Goal: Contribute content: Add original content to the website for others to see

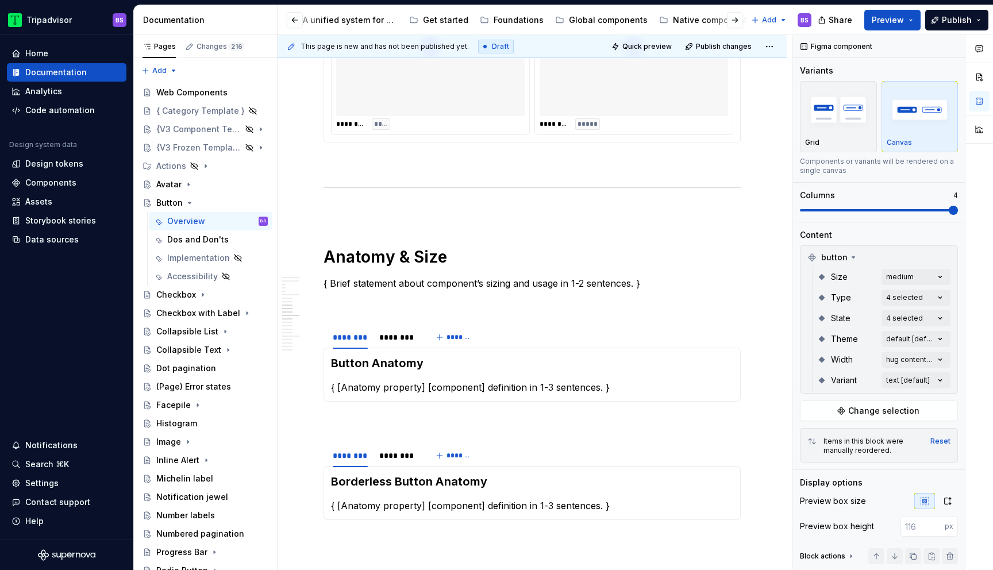
scroll to position [0, 99]
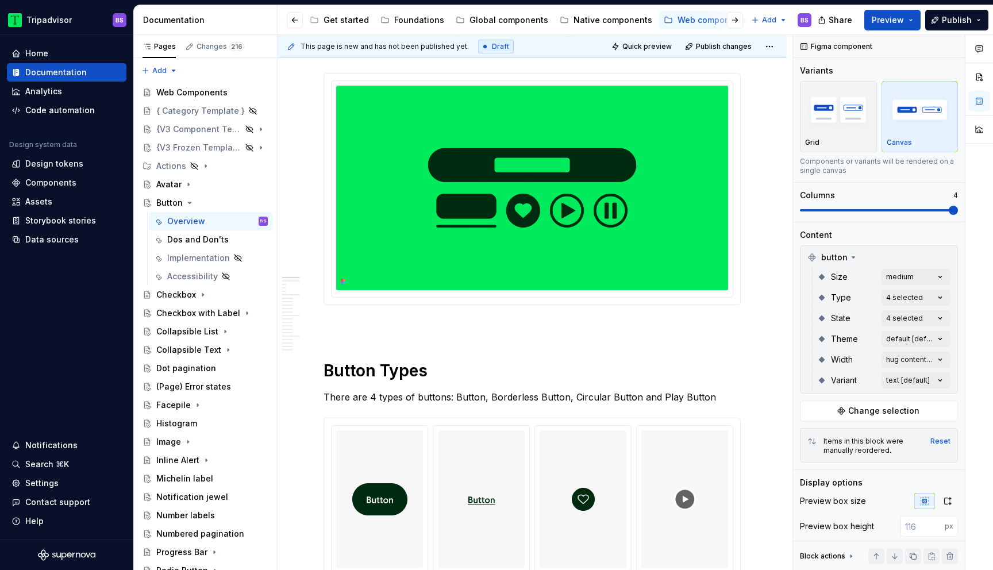
type textarea "*"
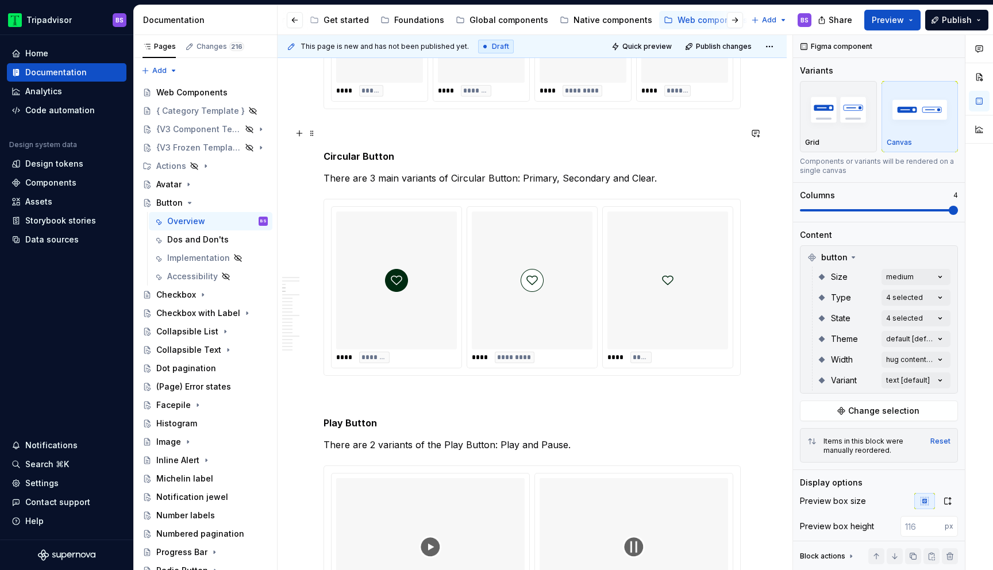
scroll to position [1062, 0]
click at [15, 20] on html "Tripadvisor BS Home Documentation Analytics Code automation Design system data …" at bounding box center [496, 285] width 993 height 570
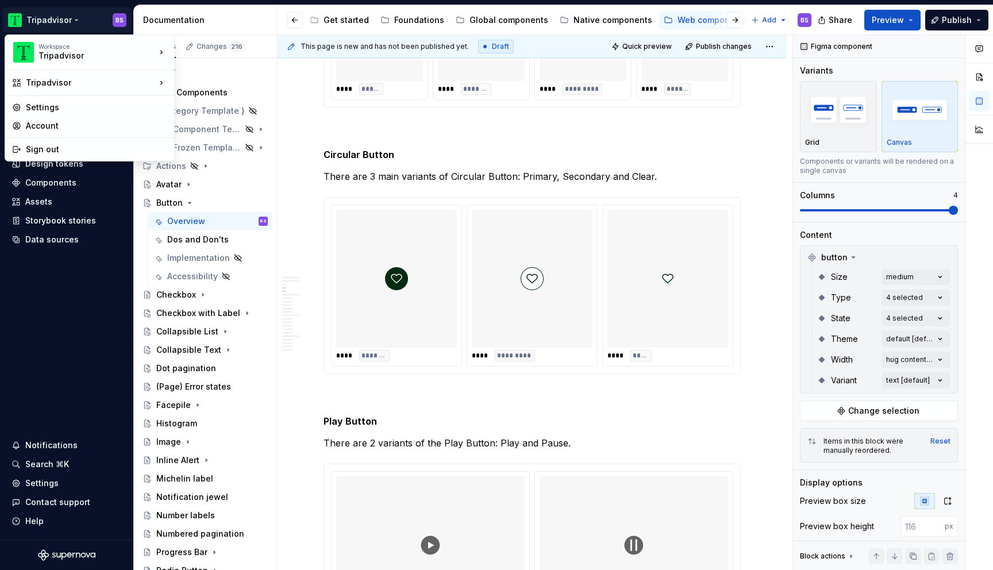
click at [301, 84] on html "Tripadvisor BS Home Documentation Analytics Code automation Design system data …" at bounding box center [496, 285] width 993 height 570
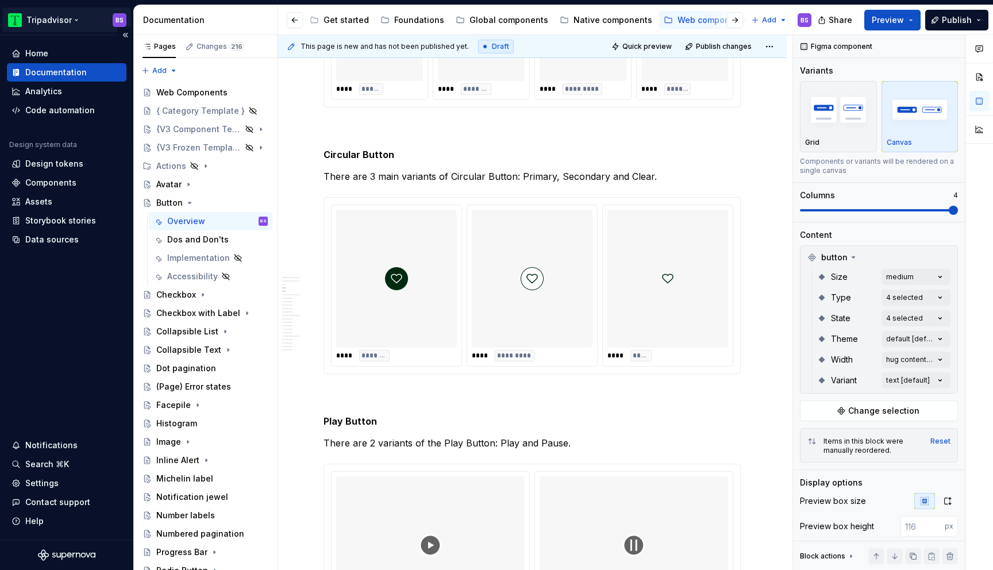
click at [72, 17] on html "Tripadvisor BS Home Documentation Analytics Code automation Design system data …" at bounding box center [496, 285] width 993 height 570
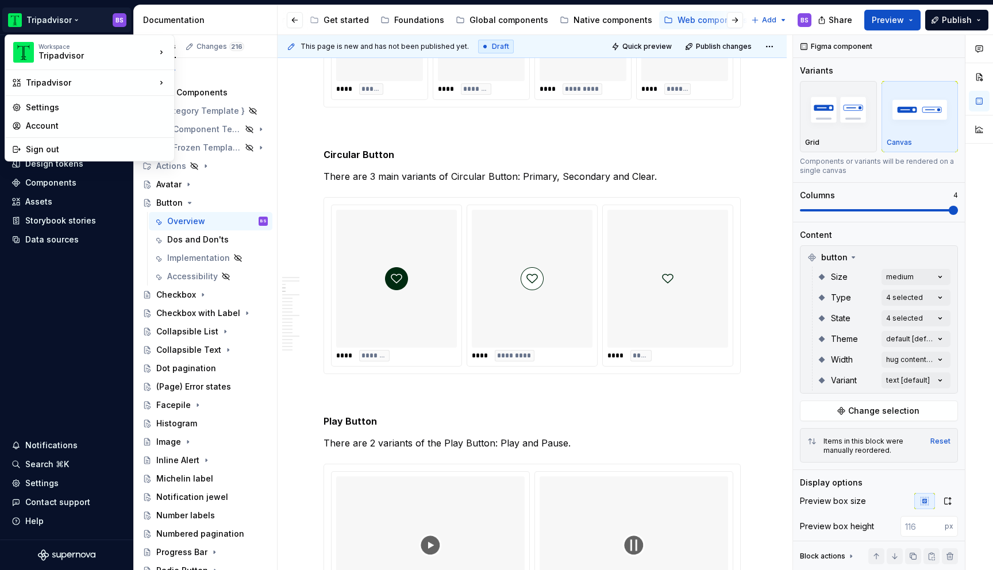
click at [292, 120] on html "Tripadvisor BS Home Documentation Analytics Code automation Design system data …" at bounding box center [496, 285] width 993 height 570
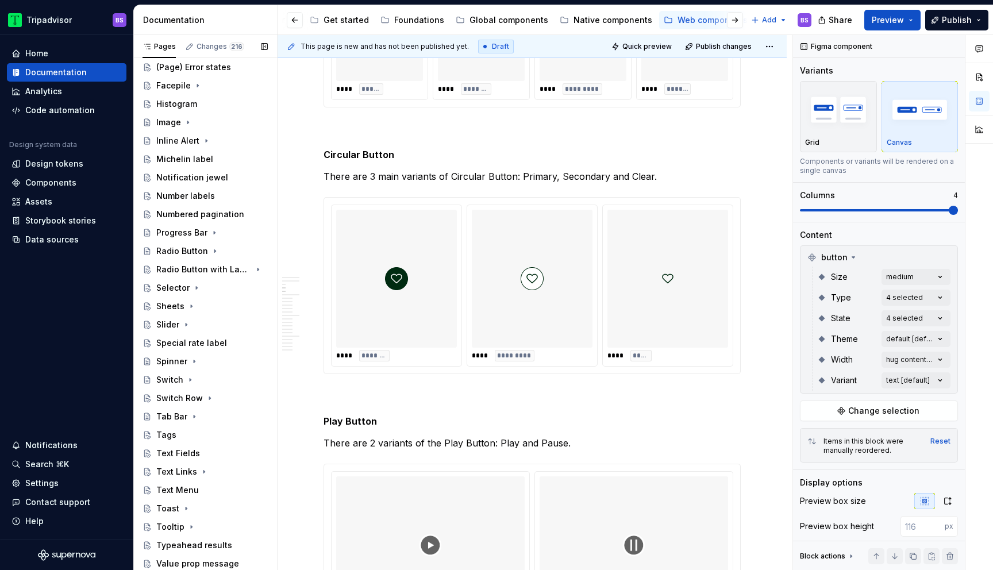
scroll to position [0, 0]
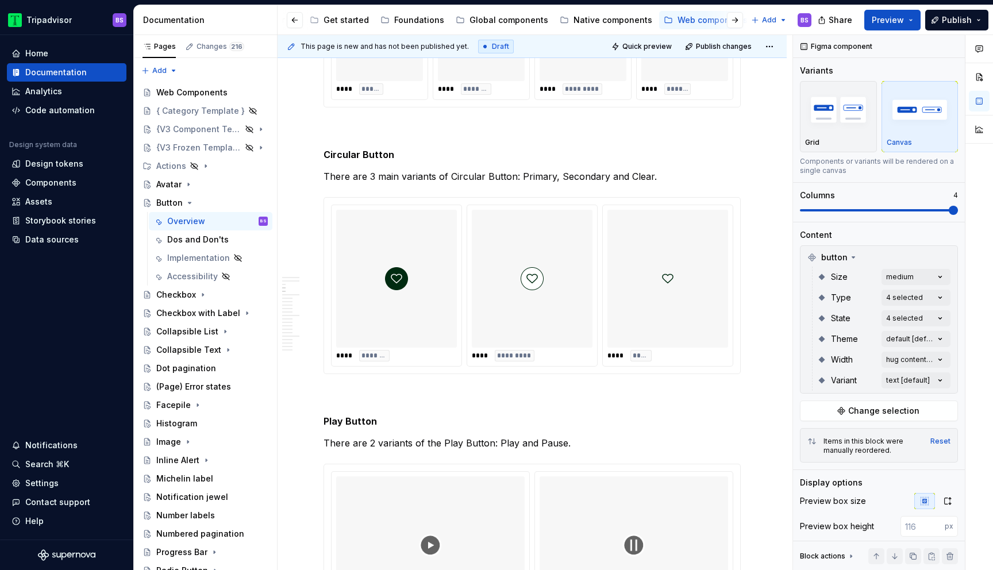
type textarea "*"
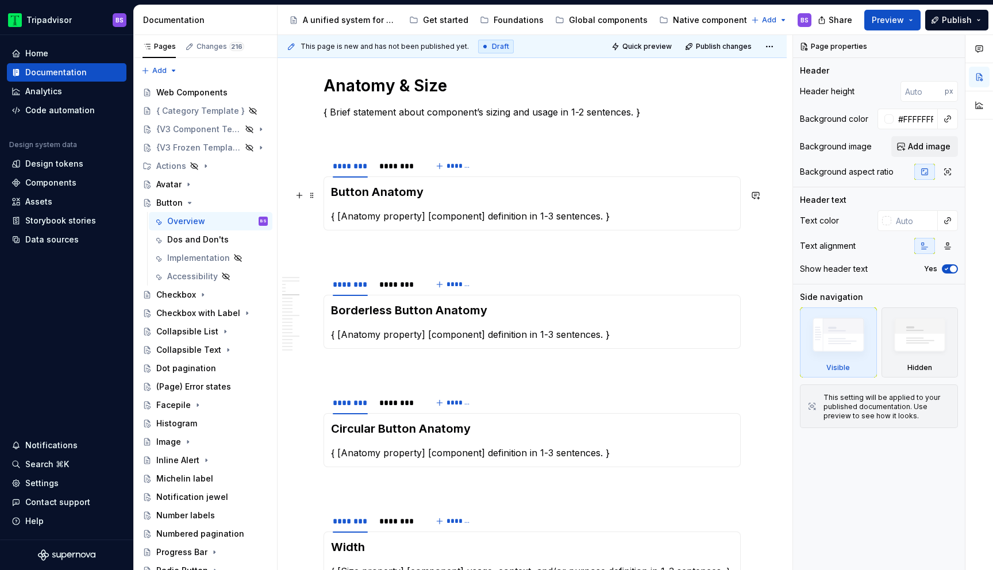
scroll to position [1705, 0]
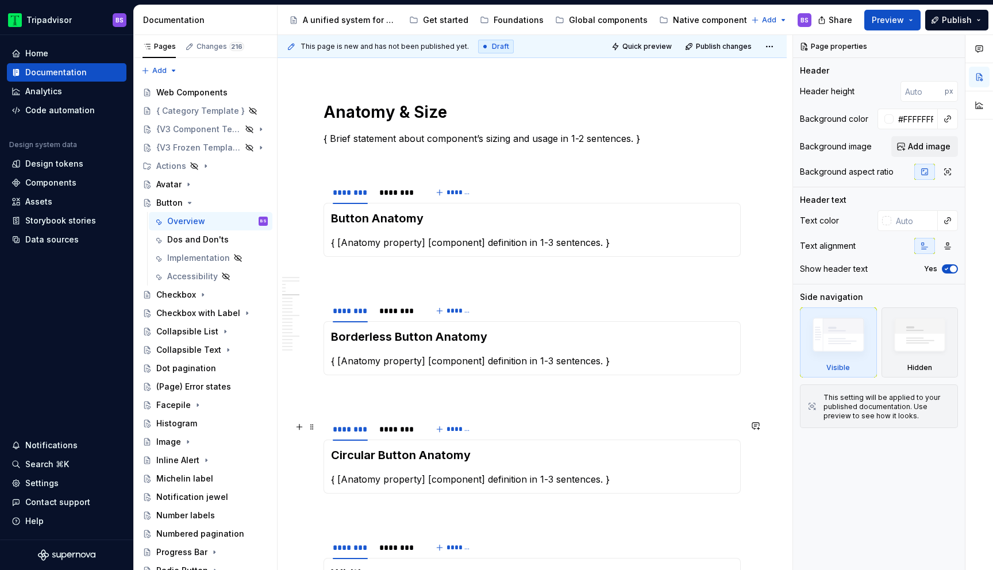
type textarea "*"
click at [48, 164] on div "Design tokens" at bounding box center [54, 163] width 58 height 11
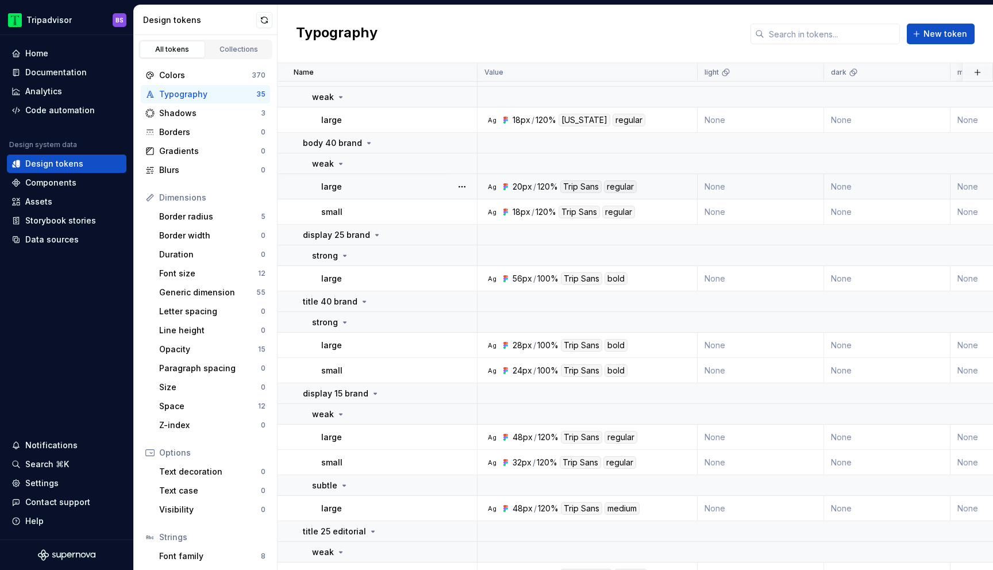
scroll to position [31, 0]
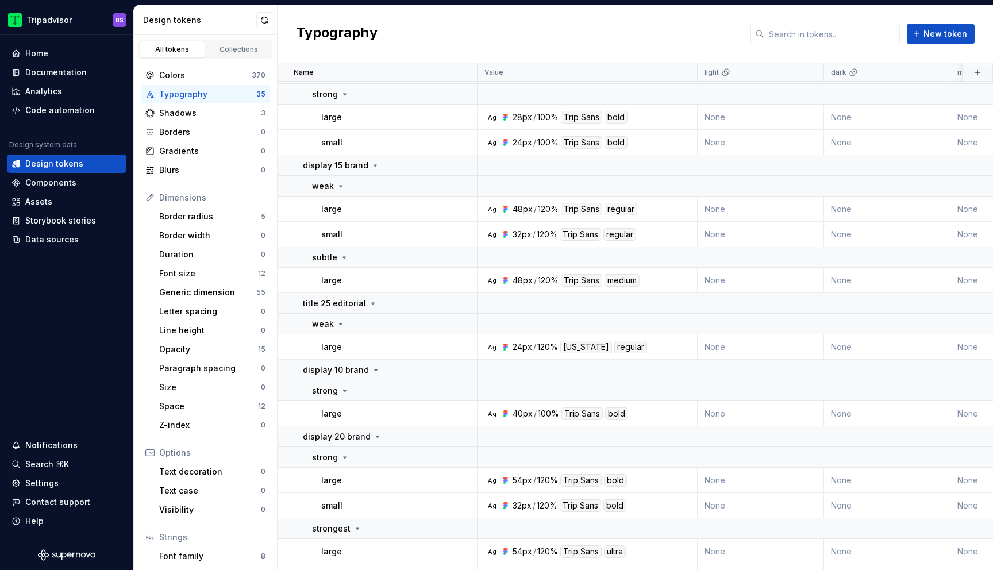
scroll to position [268, 0]
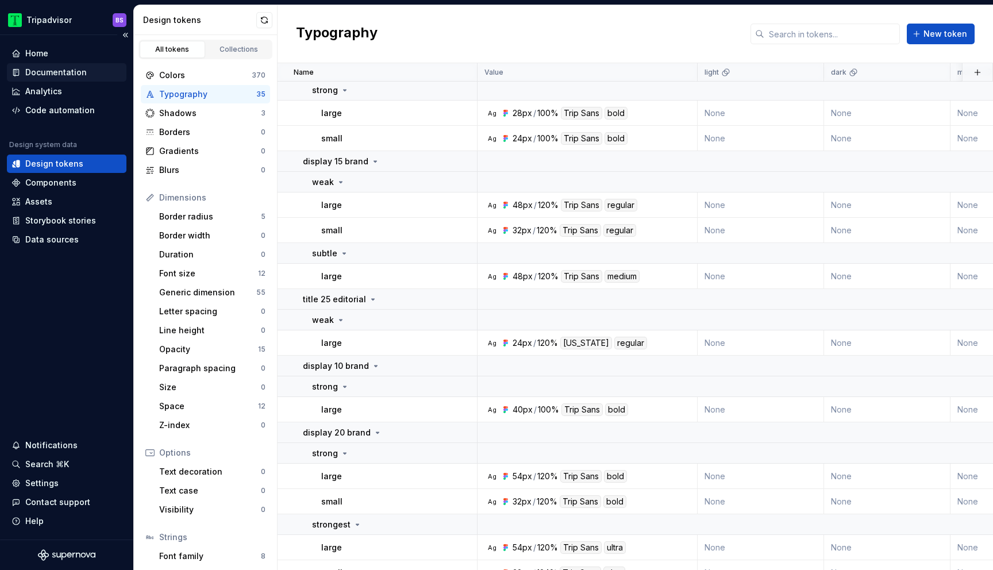
click at [59, 68] on div "Documentation" at bounding box center [55, 72] width 61 height 11
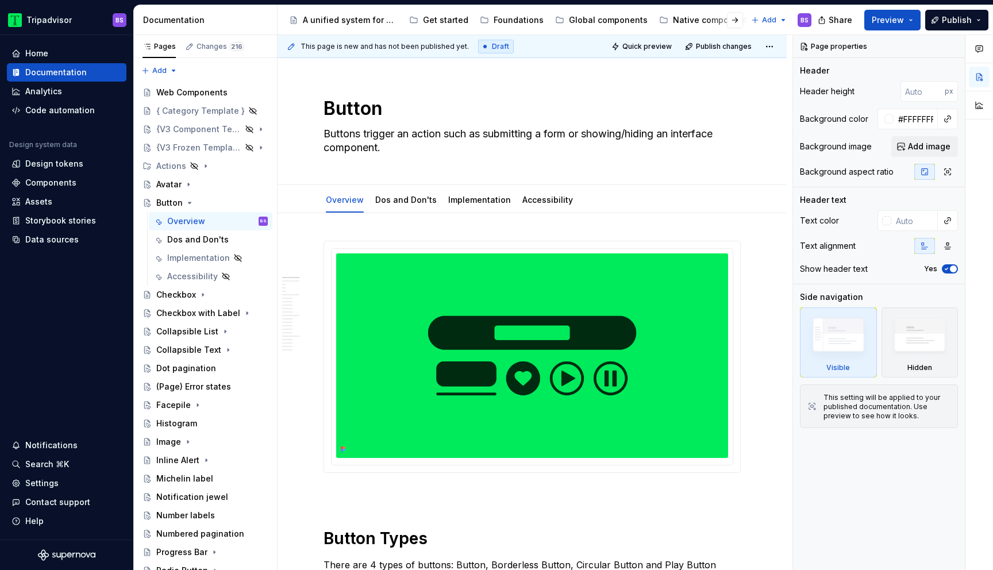
type textarea "*"
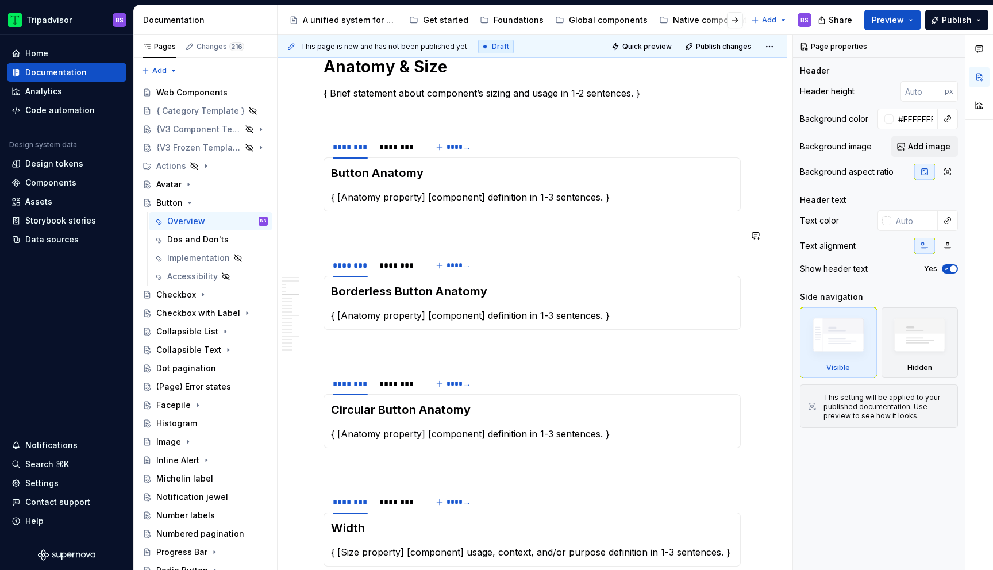
scroll to position [1675, 0]
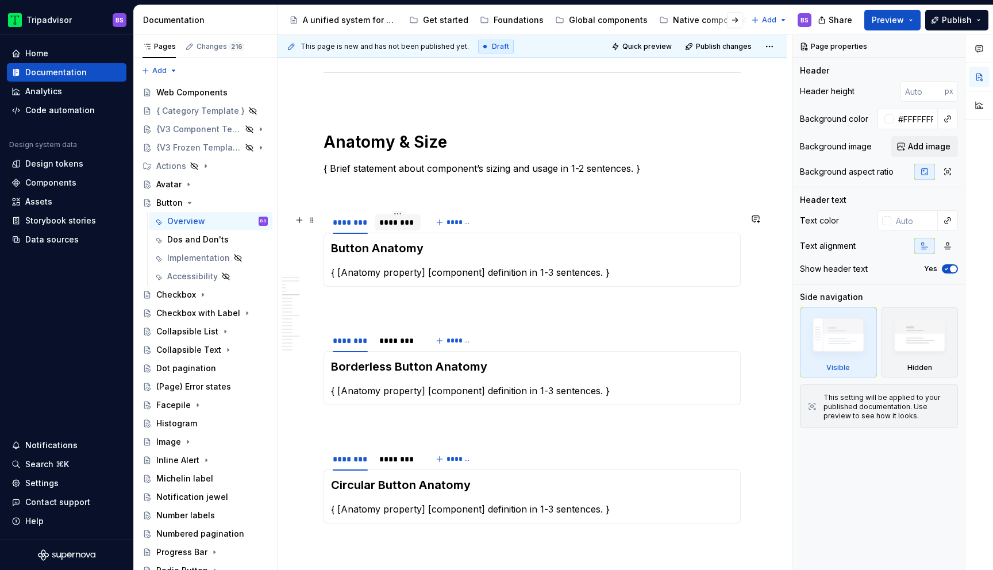
click at [392, 227] on div "********" at bounding box center [397, 222] width 37 height 11
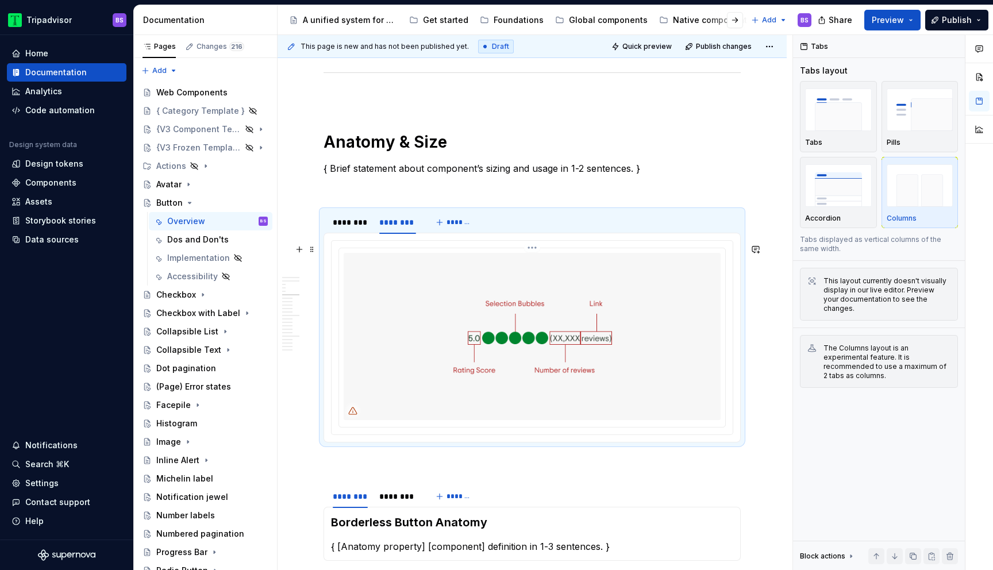
click at [444, 288] on img at bounding box center [532, 336] width 377 height 167
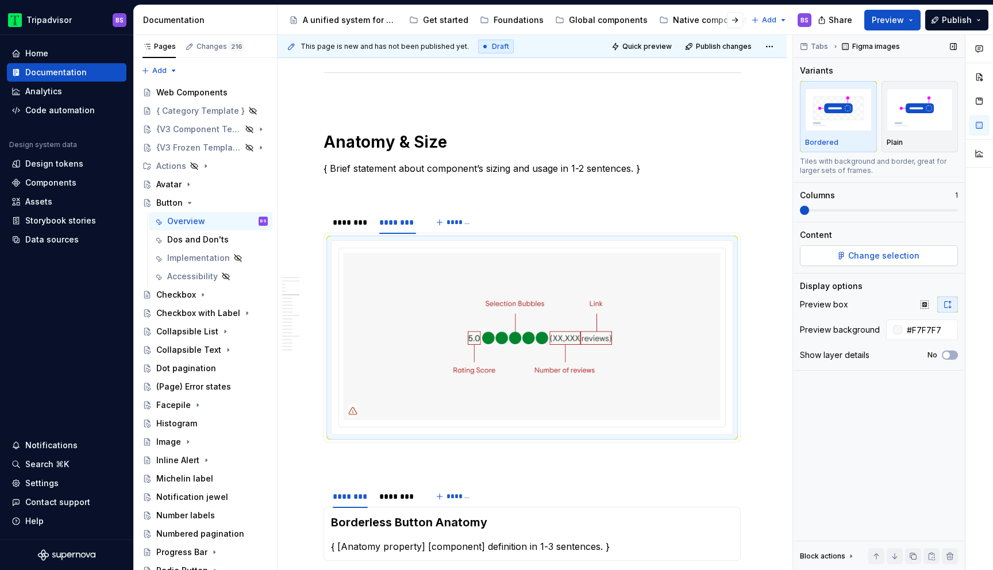
click at [866, 255] on span "Change selection" at bounding box center [883, 255] width 71 height 11
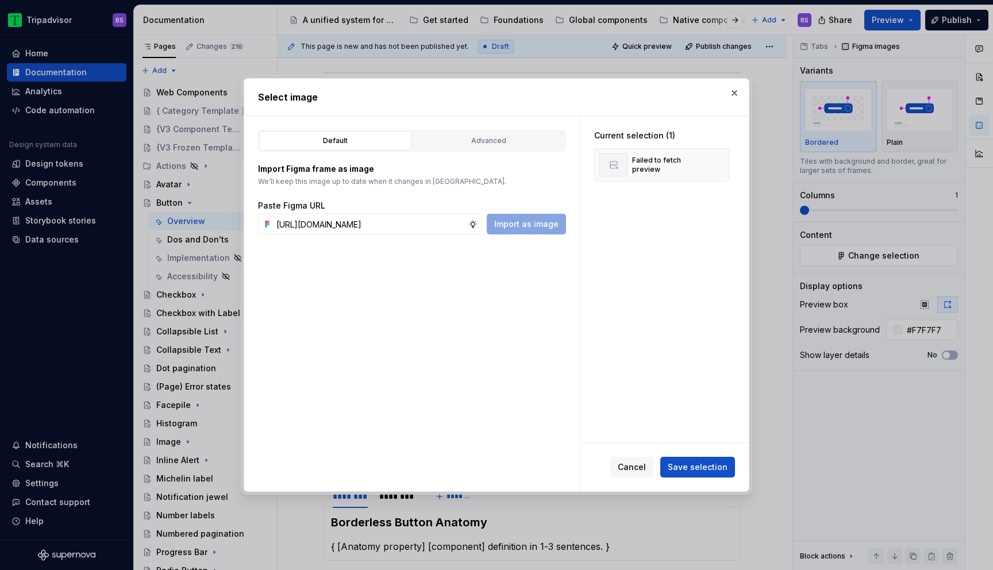
scroll to position [0, 321]
type input "https://www.figma.com/design/Rk3eGC5124Z7punn8EFUkb/Atlas-Web-Documentation?nod…"
click at [530, 225] on span "Import as image" at bounding box center [526, 223] width 64 height 11
click at [697, 462] on span "Save selection" at bounding box center [698, 466] width 60 height 11
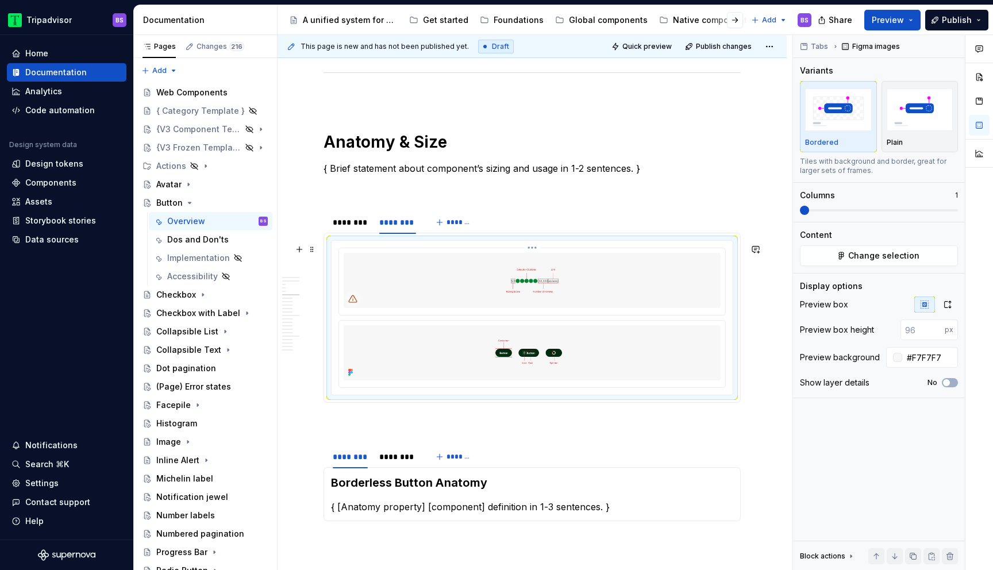
click at [529, 288] on img at bounding box center [532, 280] width 377 height 55
drag, startPoint x: 555, startPoint y: 356, endPoint x: 558, endPoint y: 350, distance: 7.2
click at [555, 356] on img at bounding box center [532, 352] width 377 height 55
click at [556, 272] on img at bounding box center [532, 280] width 377 height 55
click at [537, 252] on html "Tripadvisor BS Home Documentation Analytics Code automation Design system data …" at bounding box center [496, 285] width 993 height 570
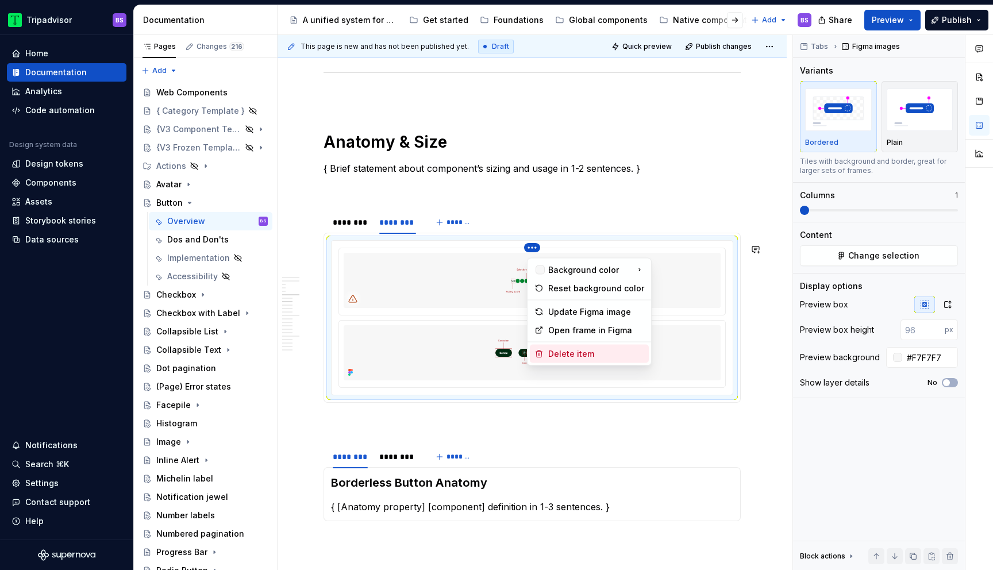
click at [575, 350] on div "Delete item" at bounding box center [596, 353] width 96 height 11
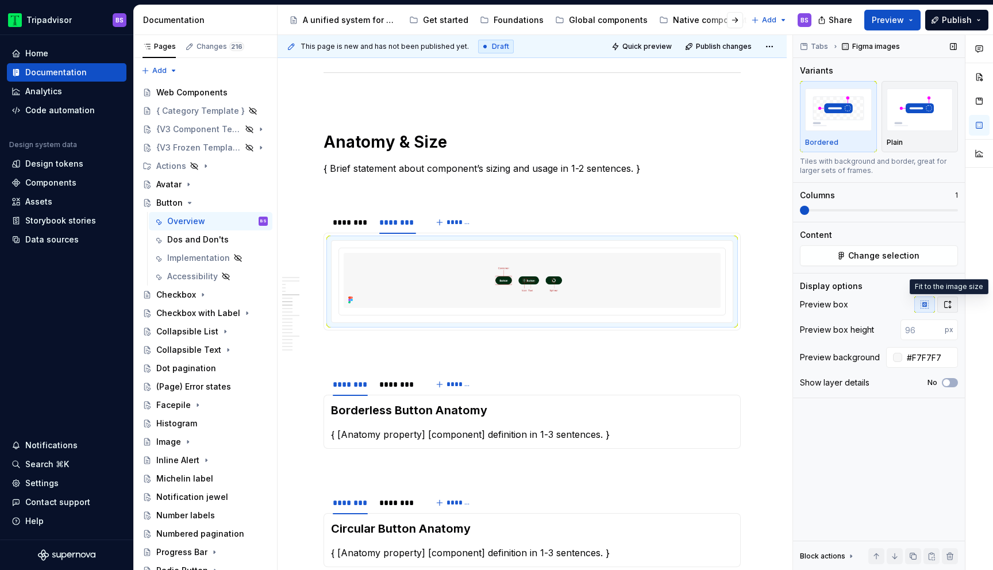
click at [945, 302] on icon "button" at bounding box center [948, 304] width 6 height 7
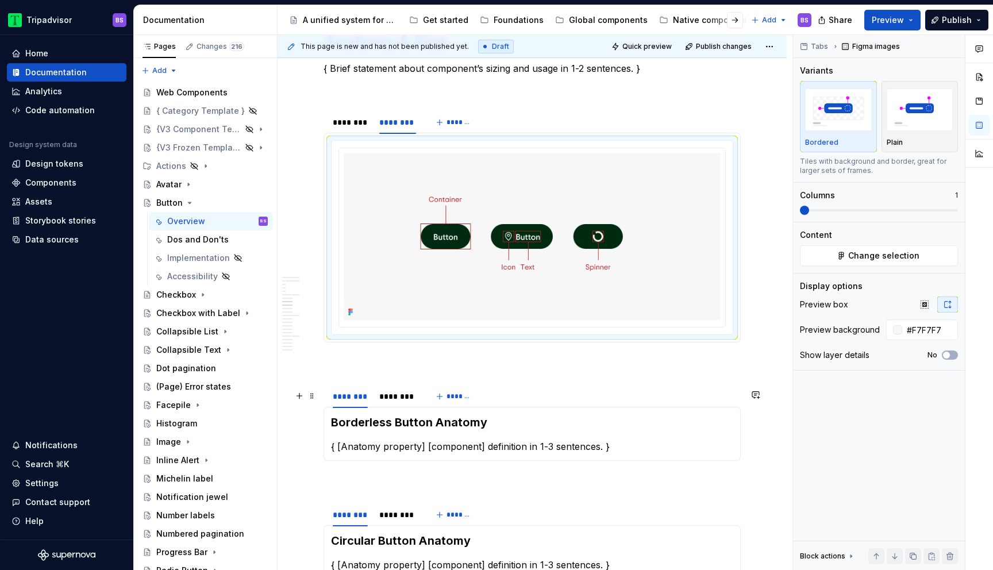
scroll to position [1860, 0]
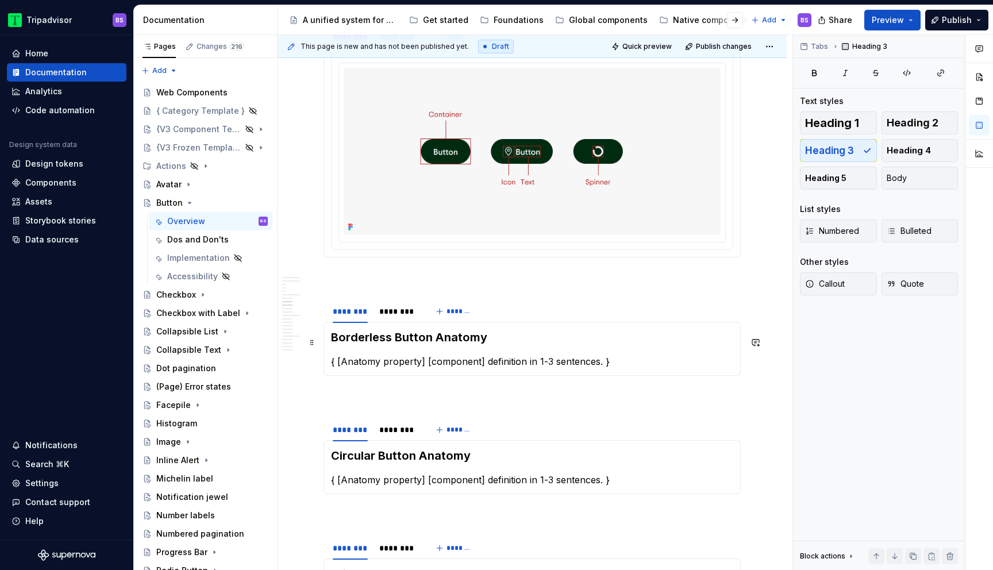
click at [396, 345] on h3 "Borderless Button Anatomy" at bounding box center [532, 337] width 402 height 16
drag, startPoint x: 393, startPoint y: 318, endPoint x: 412, endPoint y: 354, distance: 41.4
click at [394, 317] on div "********" at bounding box center [397, 311] width 37 height 11
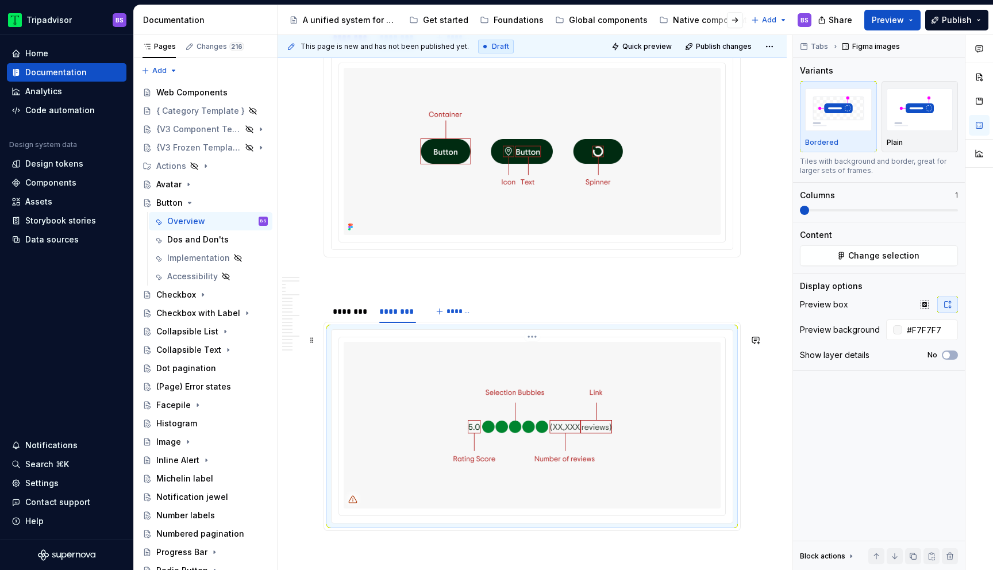
drag, startPoint x: 458, startPoint y: 403, endPoint x: 512, endPoint y: 390, distance: 56.0
click at [458, 403] on img at bounding box center [532, 425] width 377 height 167
click at [889, 254] on span "Change selection" at bounding box center [883, 255] width 71 height 11
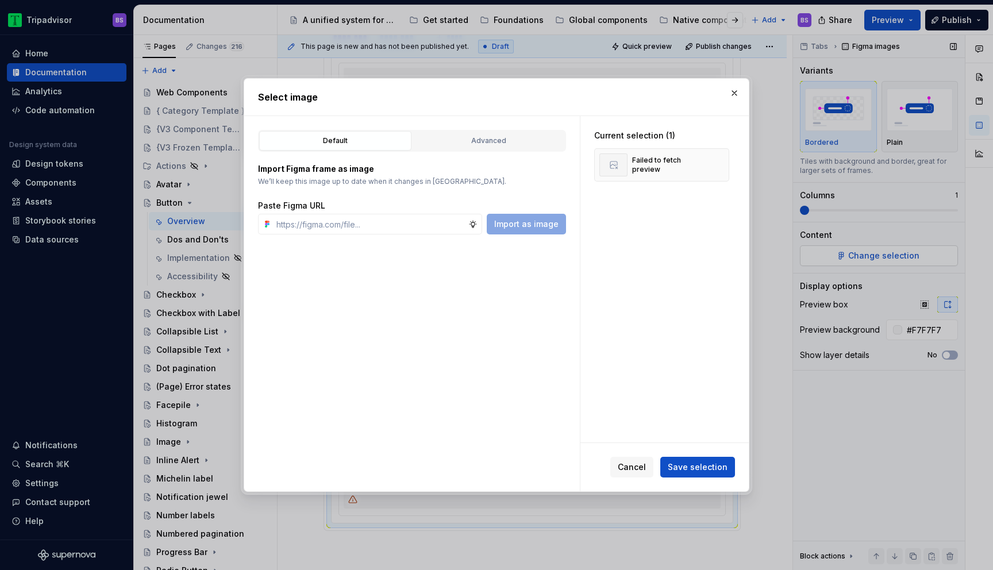
type textarea "*"
type input "https://www.figma.com/design/Rk3eGC5124Z7punn8EFUkb/Atlas-Web-Documentation?nod…"
type textarea "*"
type input "https://www.figma.com/design/Rk3eGC5124Z7punn8EFUkb/Atlas-Web-Documentation?nod…"
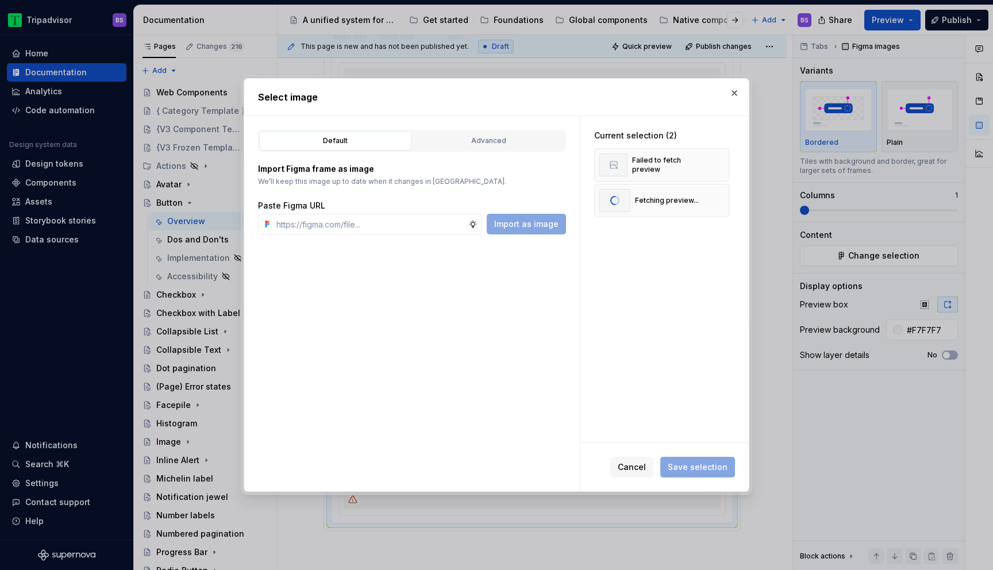
scroll to position [0, 0]
click at [689, 463] on span "Save selection" at bounding box center [698, 466] width 60 height 11
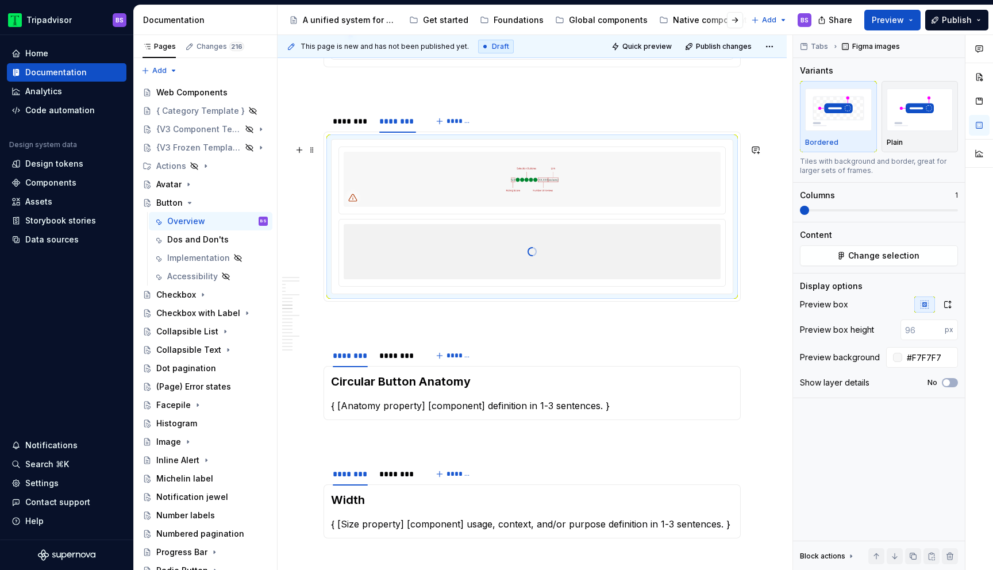
scroll to position [2056, 0]
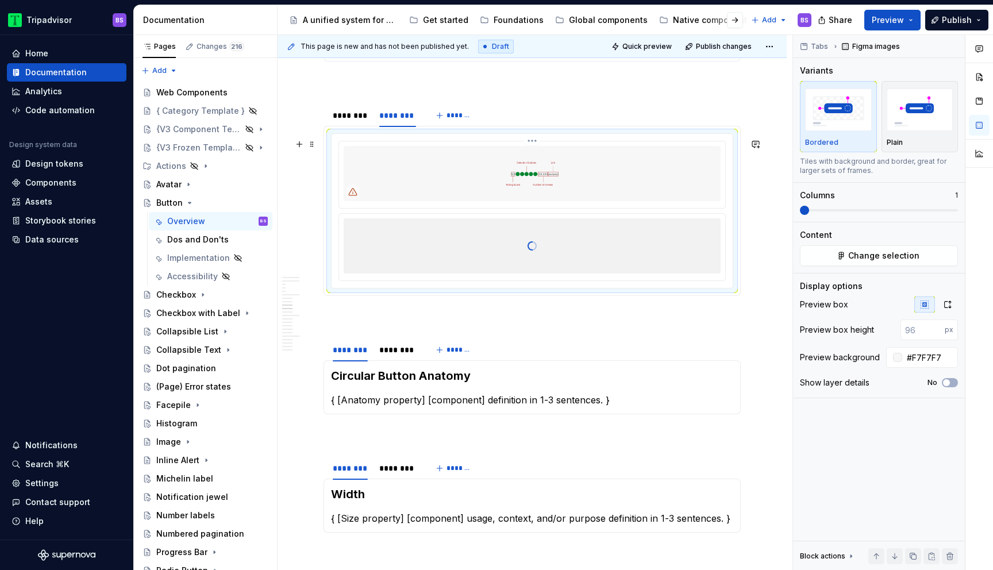
click at [545, 180] on img at bounding box center [532, 173] width 377 height 55
click at [565, 234] on div at bounding box center [532, 245] width 377 height 115
click at [533, 142] on html "Tripadvisor BS Home Documentation Analytics Code automation Design system data …" at bounding box center [496, 285] width 993 height 570
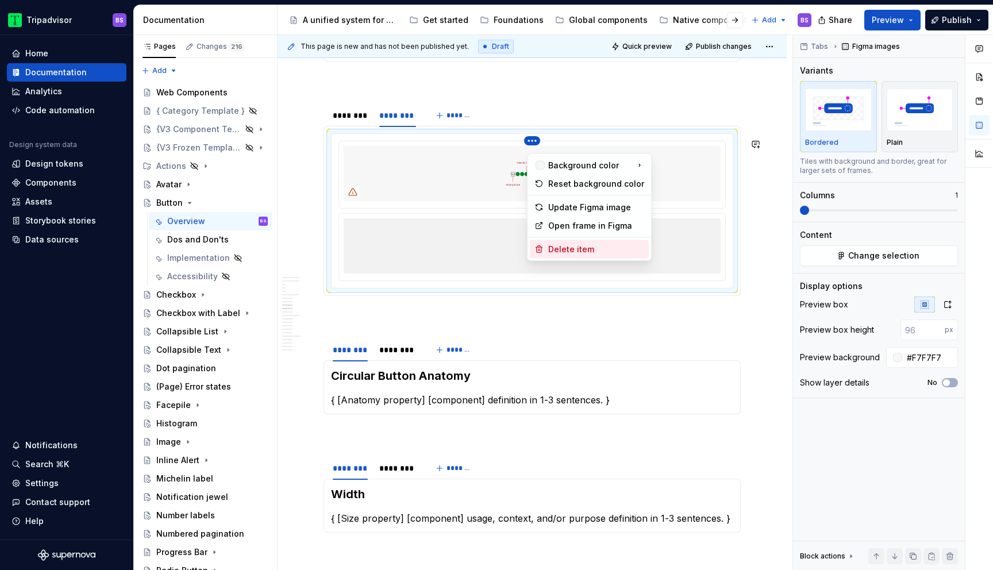
click at [571, 246] on div "Delete item" at bounding box center [596, 249] width 96 height 11
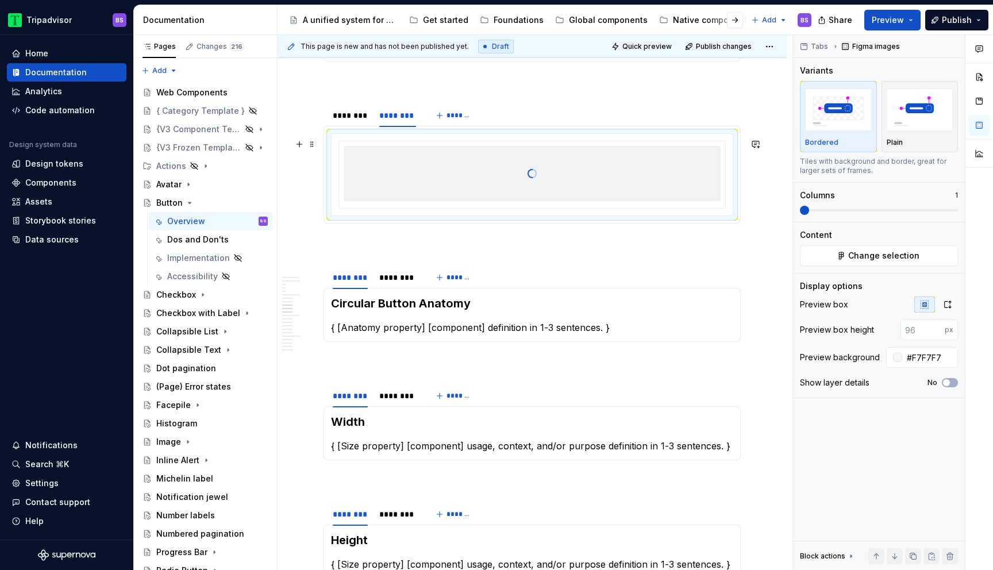
click at [562, 191] on div at bounding box center [532, 173] width 377 height 115
click at [942, 298] on button "button" at bounding box center [947, 304] width 21 height 16
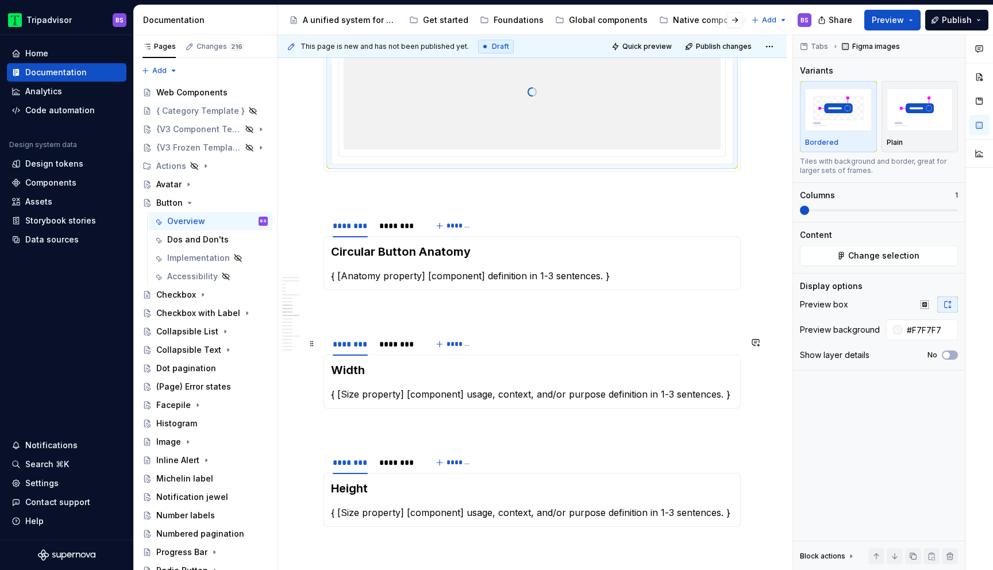
scroll to position [2259, 0]
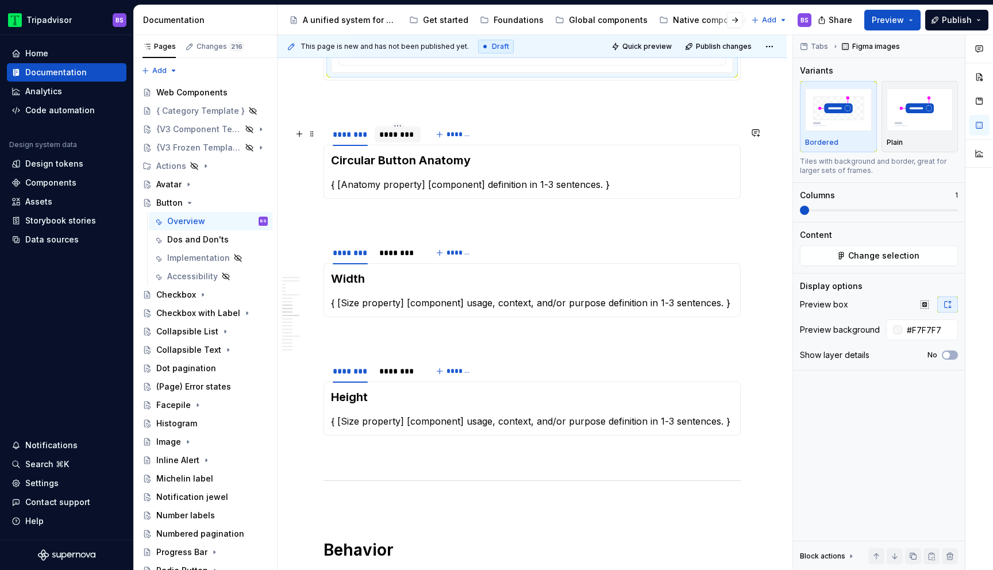
click at [398, 140] on div "********" at bounding box center [397, 134] width 37 height 11
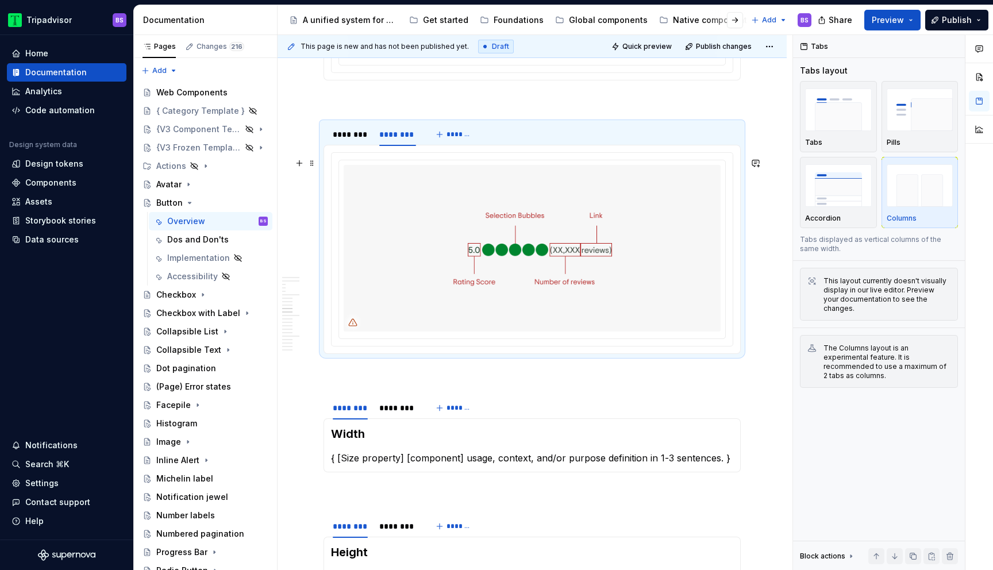
type textarea "*"
click at [521, 187] on img at bounding box center [532, 248] width 377 height 167
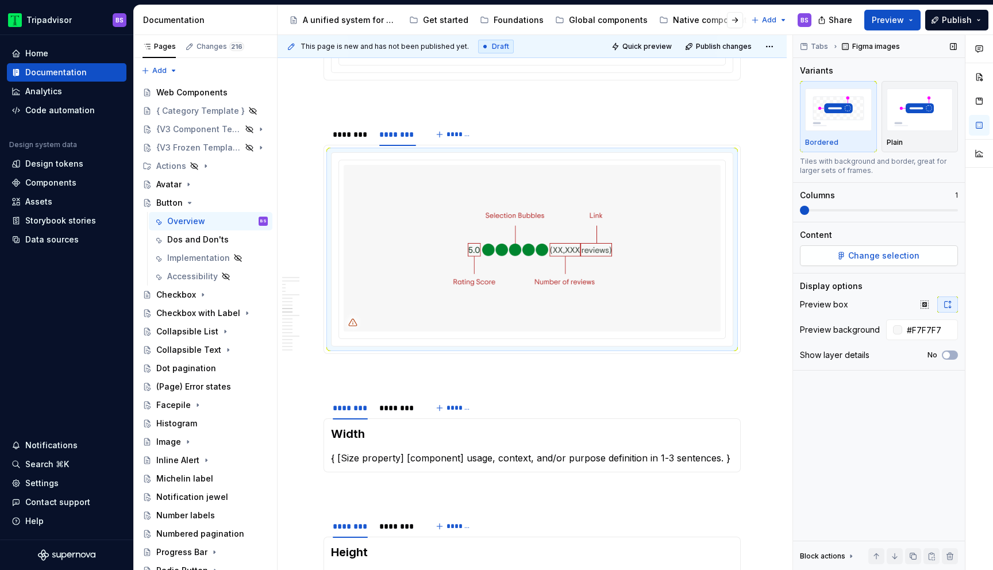
click at [864, 261] on button "Change selection" at bounding box center [879, 255] width 158 height 21
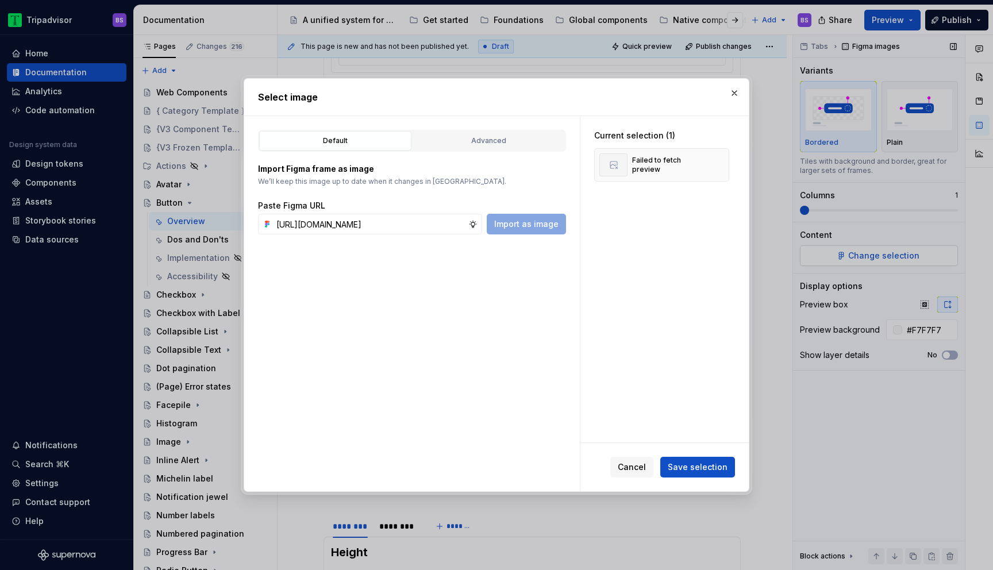
scroll to position [0, 321]
type input "https://www.figma.com/design/Rk3eGC5124Z7punn8EFUkb/Atlas-Web-Documentation?nod…"
click at [704, 461] on span "Save selection" at bounding box center [698, 466] width 60 height 11
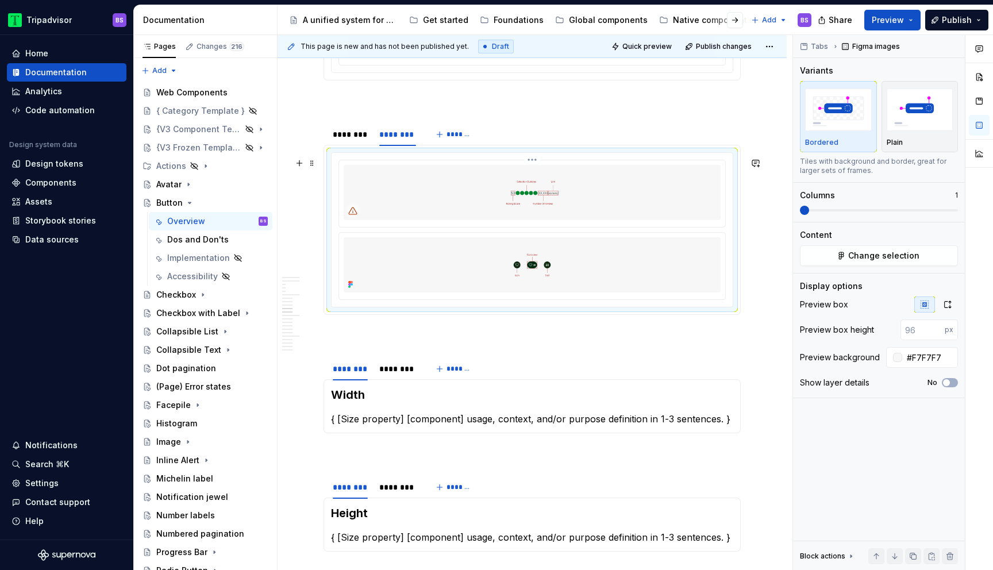
click at [558, 215] on img at bounding box center [532, 192] width 377 height 55
click at [535, 165] on html "Tripadvisor BS Home Documentation Analytics Code automation Design system data …" at bounding box center [496, 285] width 993 height 570
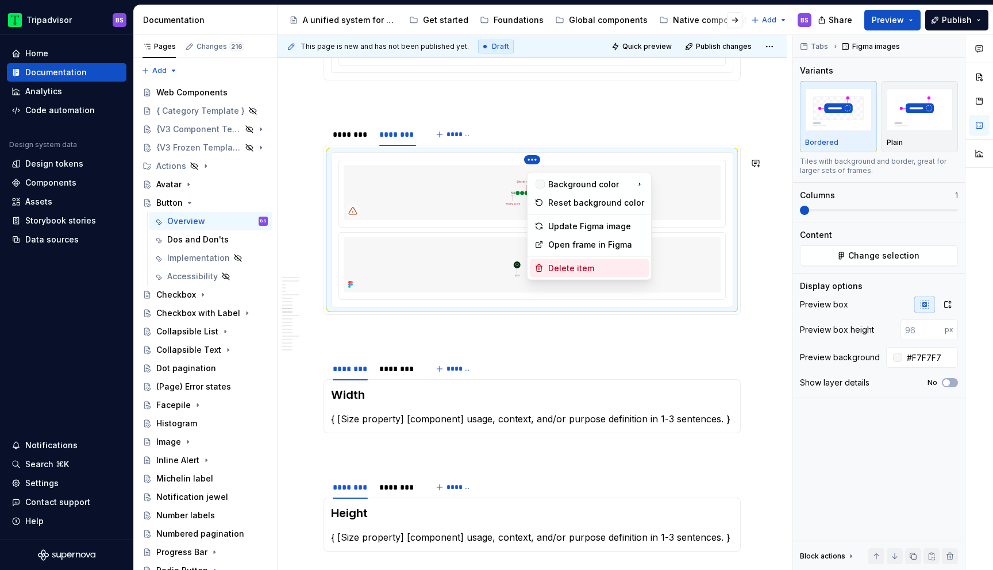
click at [565, 265] on div "Delete item" at bounding box center [596, 268] width 96 height 11
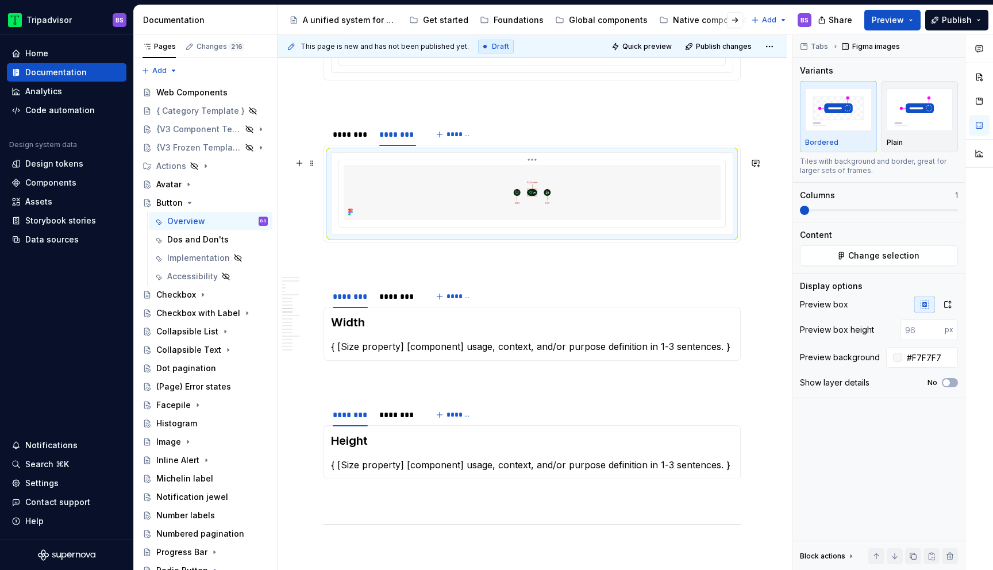
click at [552, 217] on img at bounding box center [532, 192] width 377 height 55
click at [943, 296] on button "button" at bounding box center [947, 304] width 21 height 16
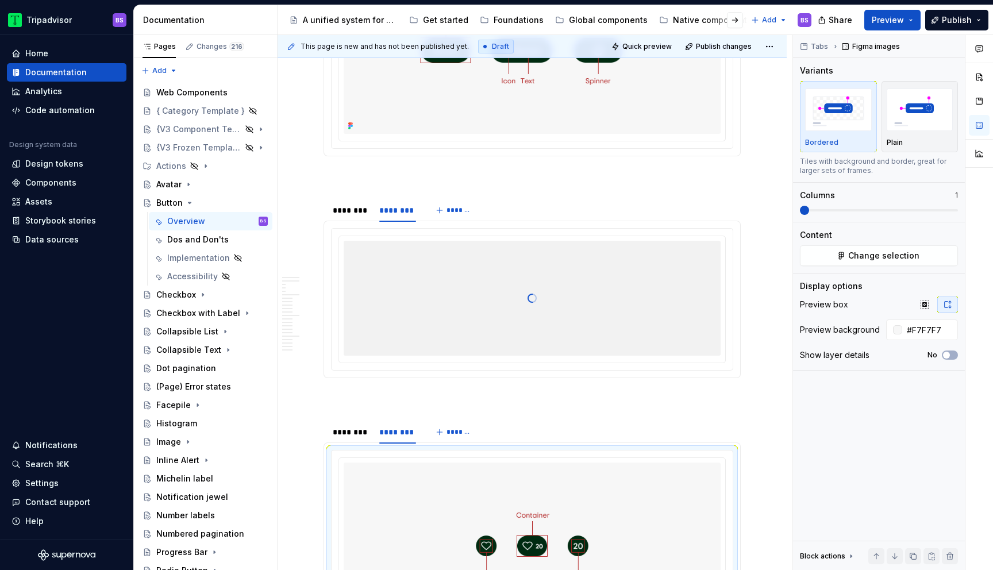
scroll to position [2014, 0]
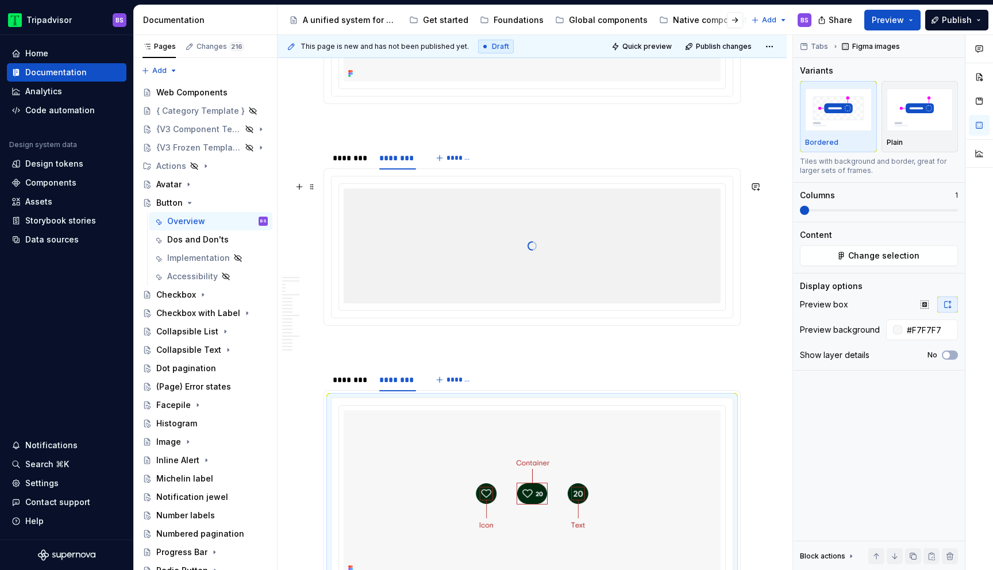
click at [515, 241] on div at bounding box center [532, 245] width 377 height 115
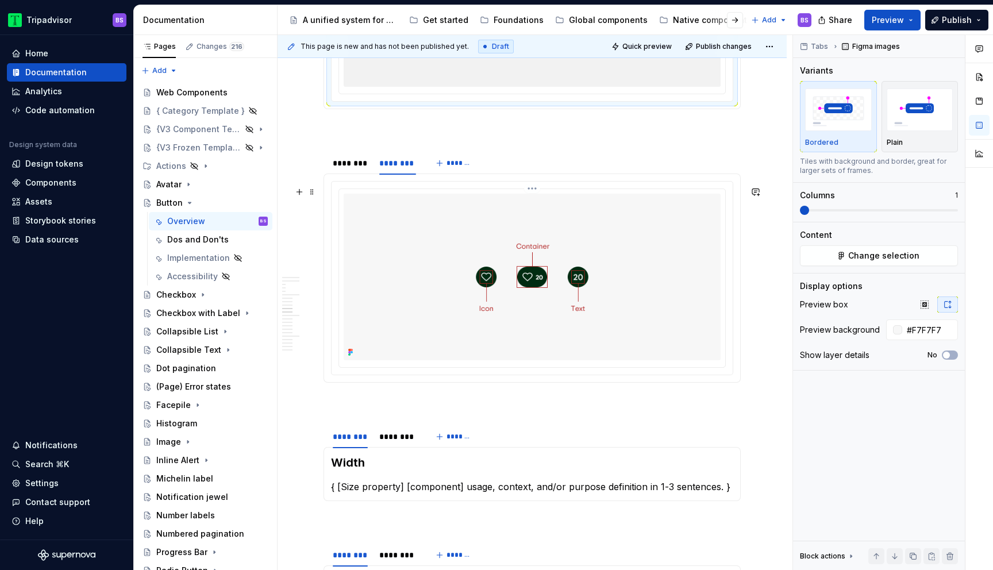
scroll to position [2420, 0]
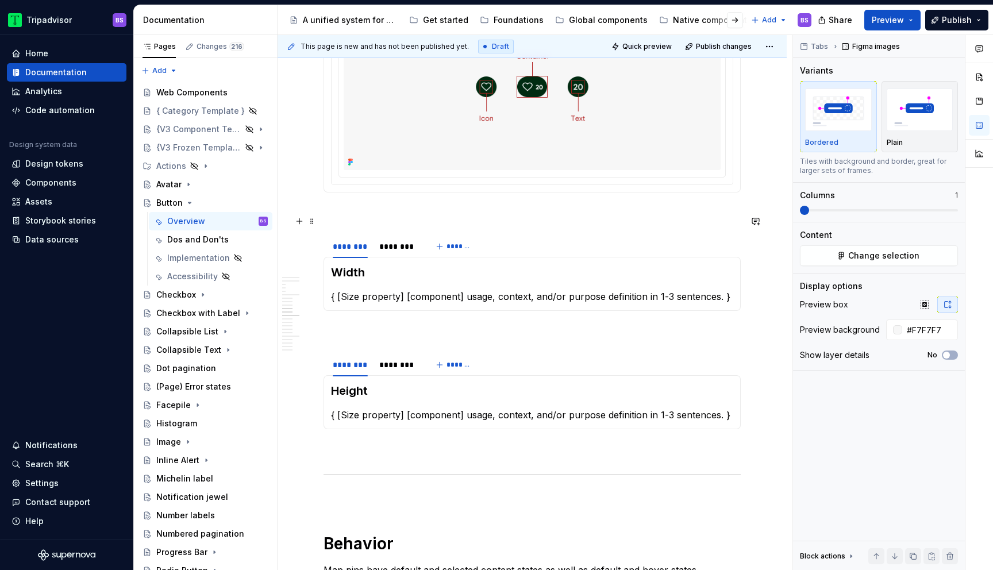
type textarea "*"
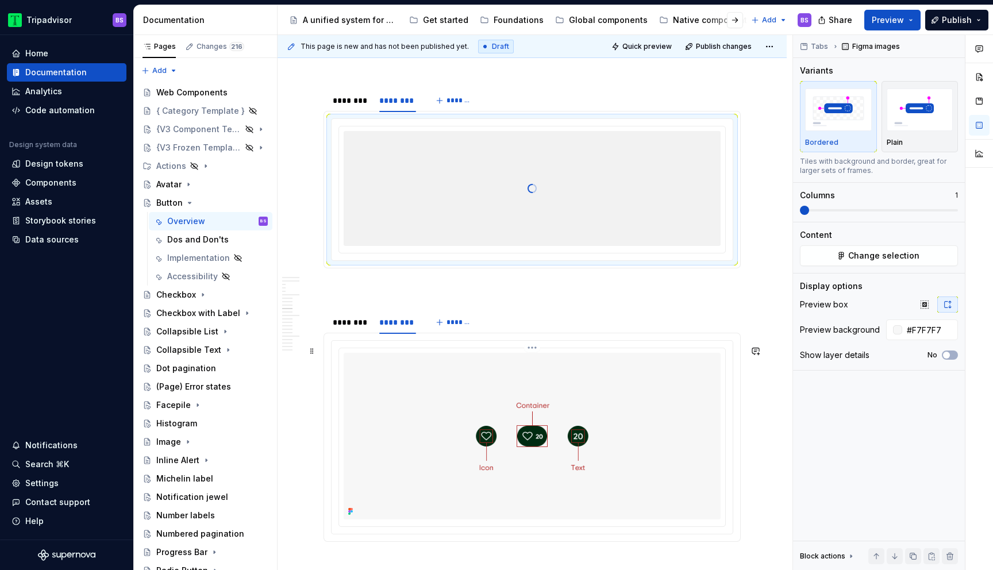
scroll to position [2022, 0]
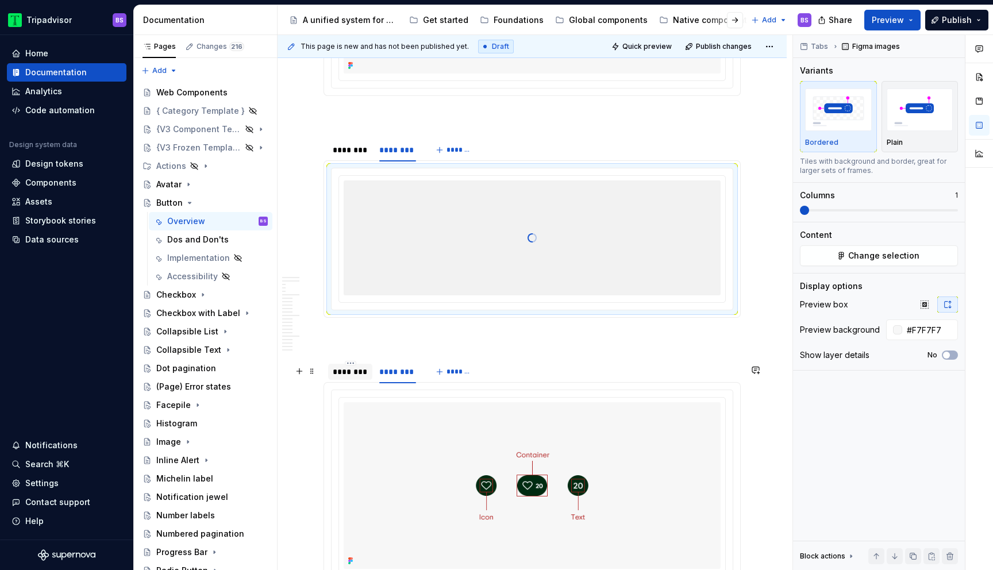
click at [354, 380] on div "********" at bounding box center [350, 372] width 44 height 16
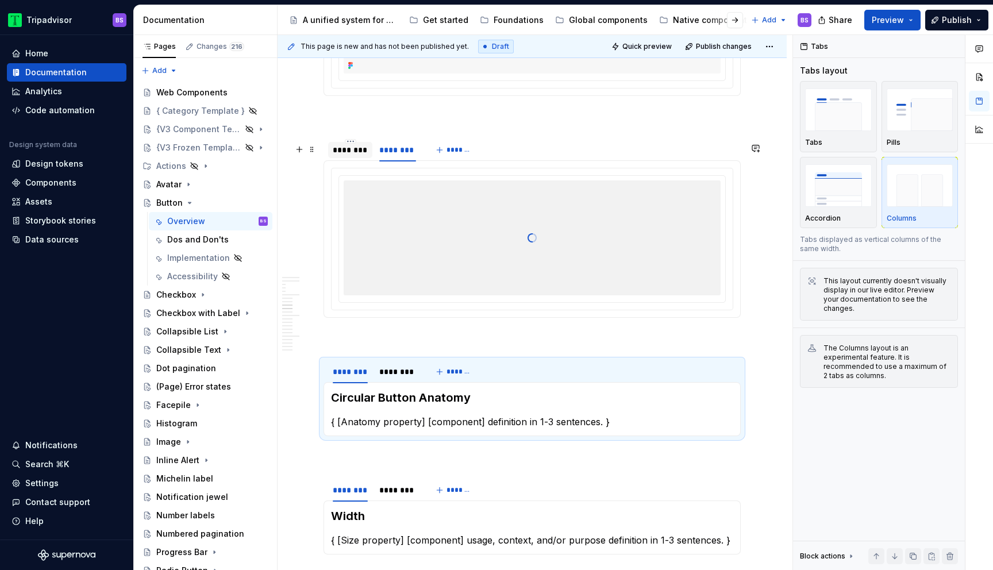
click at [343, 156] on div "********" at bounding box center [350, 149] width 35 height 11
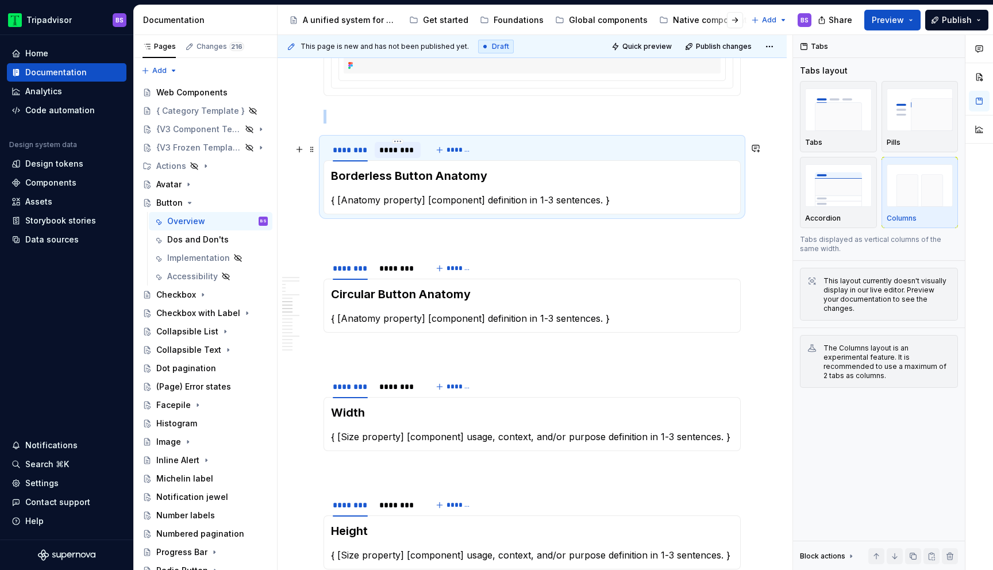
drag, startPoint x: 389, startPoint y: 156, endPoint x: 392, endPoint y: 164, distance: 8.5
click at [389, 156] on div "********" at bounding box center [397, 149] width 37 height 11
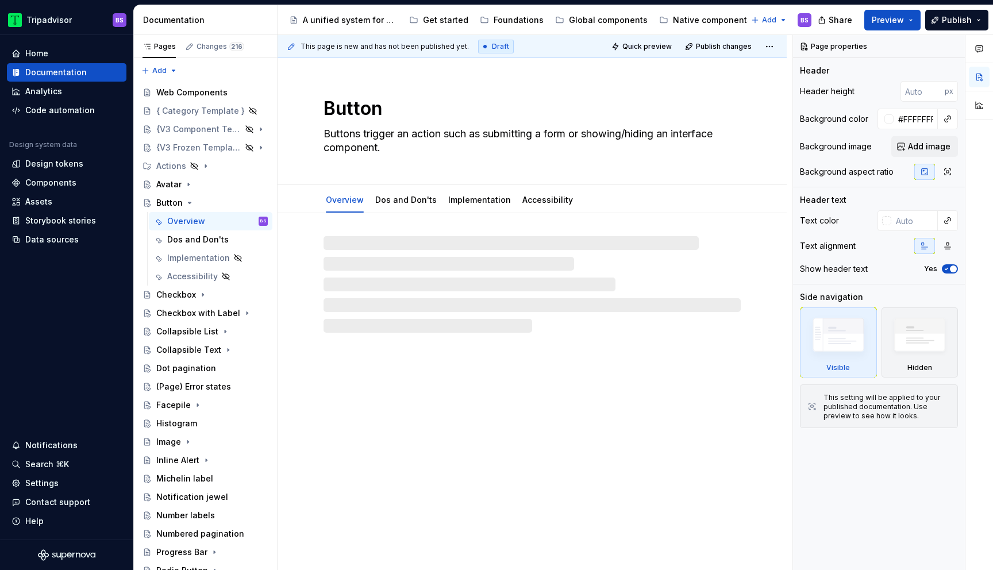
type textarea "*"
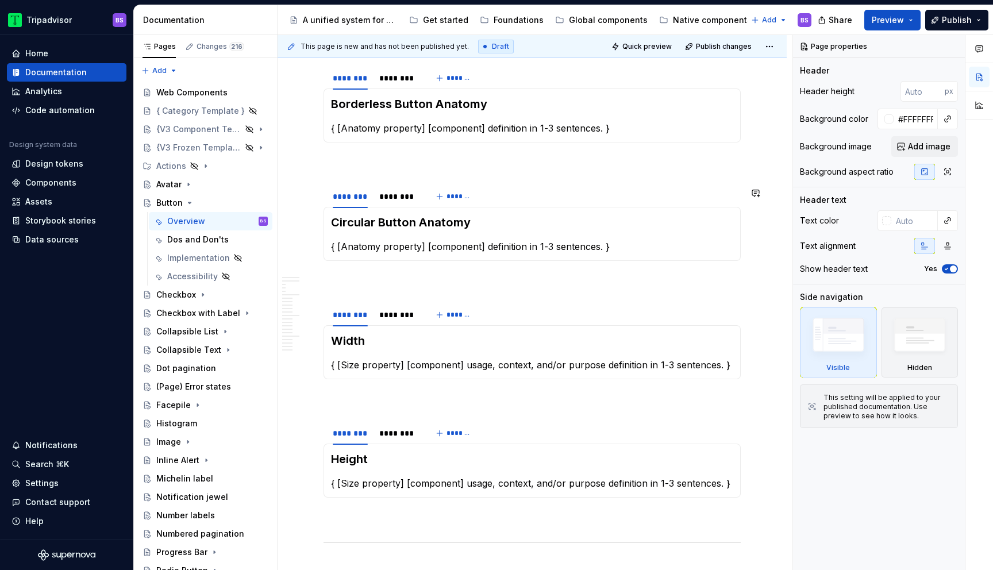
scroll to position [1747, 0]
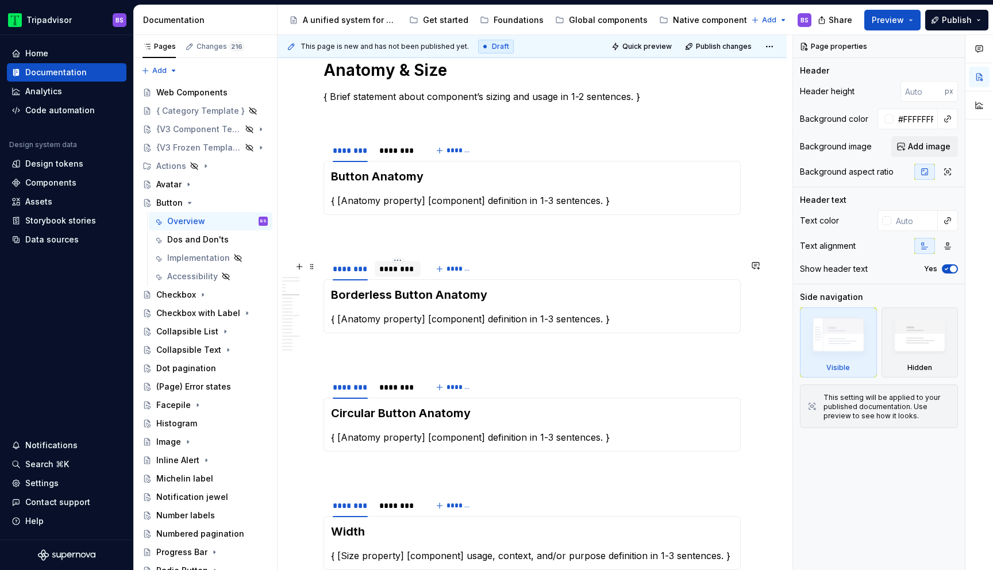
click at [404, 275] on div "********" at bounding box center [397, 268] width 37 height 11
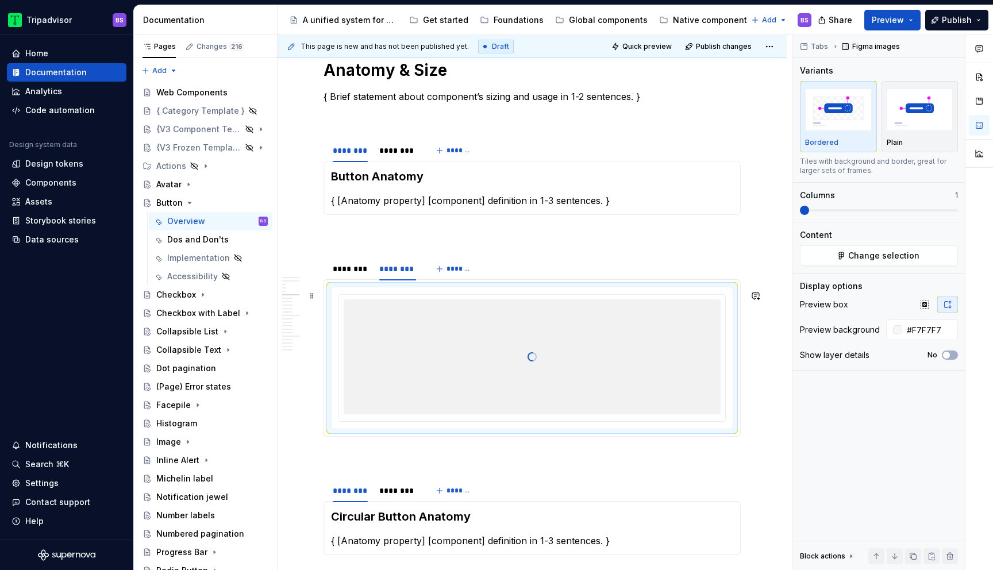
click at [573, 346] on div at bounding box center [532, 356] width 377 height 115
click at [853, 249] on button "Change selection" at bounding box center [879, 255] width 158 height 21
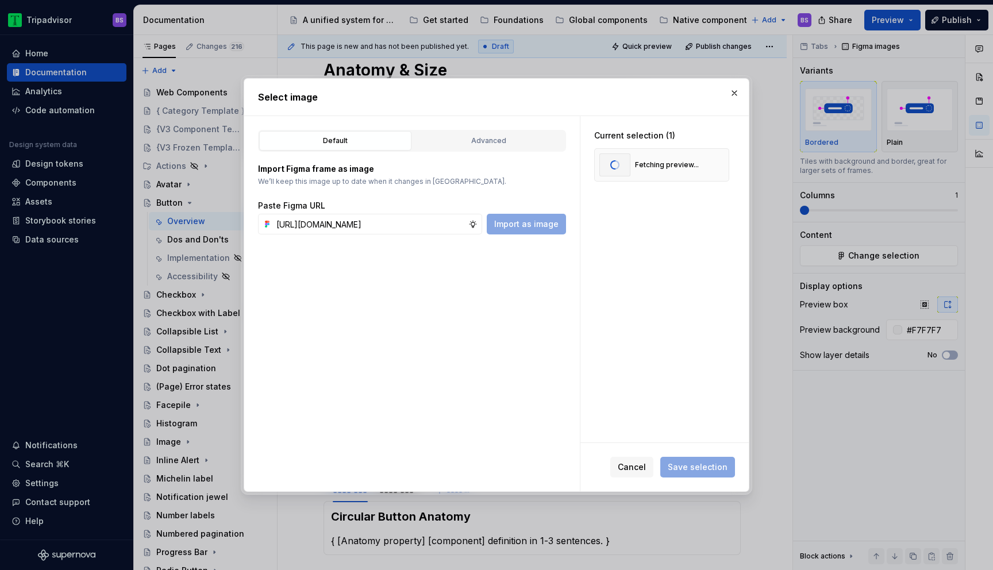
scroll to position [0, 321]
type input "https://www.figma.com/design/Rk3eGC5124Z7punn8EFUkb/Atlas-Web-Documentation?nod…"
click at [517, 226] on span "Import as image" at bounding box center [526, 223] width 64 height 11
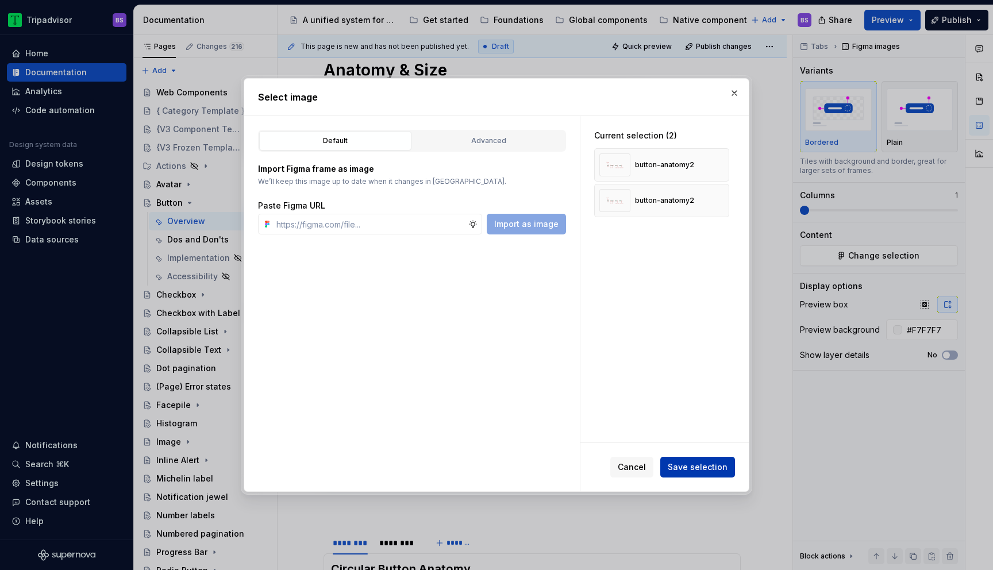
click at [693, 467] on span "Save selection" at bounding box center [698, 466] width 60 height 11
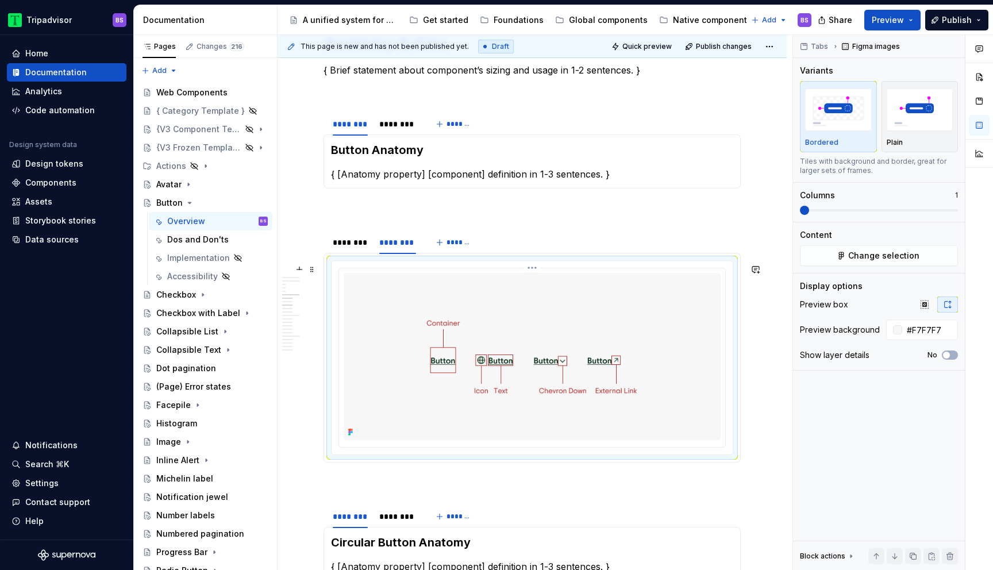
scroll to position [1744, 0]
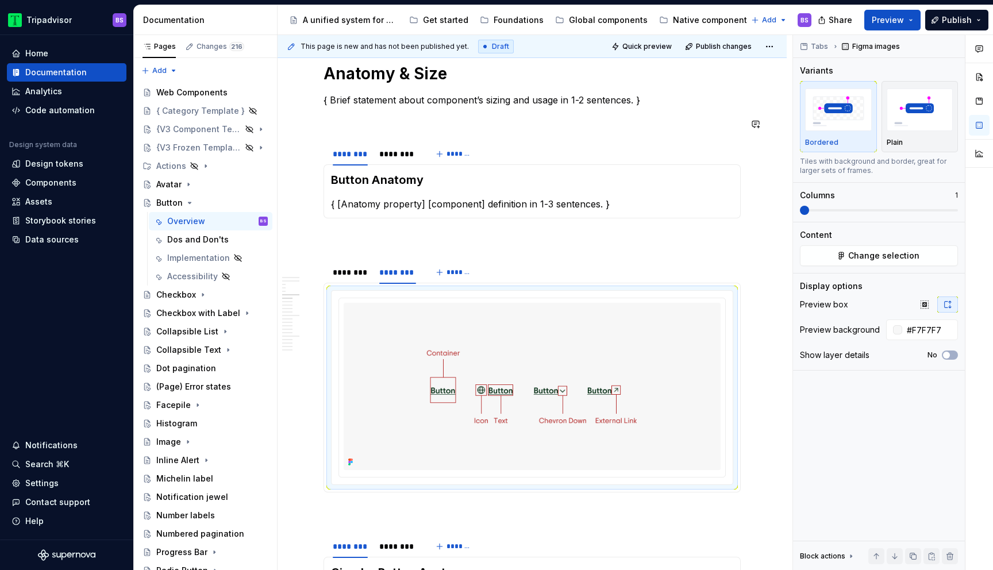
type textarea "*"
